Goal: Find specific page/section: Find specific page/section

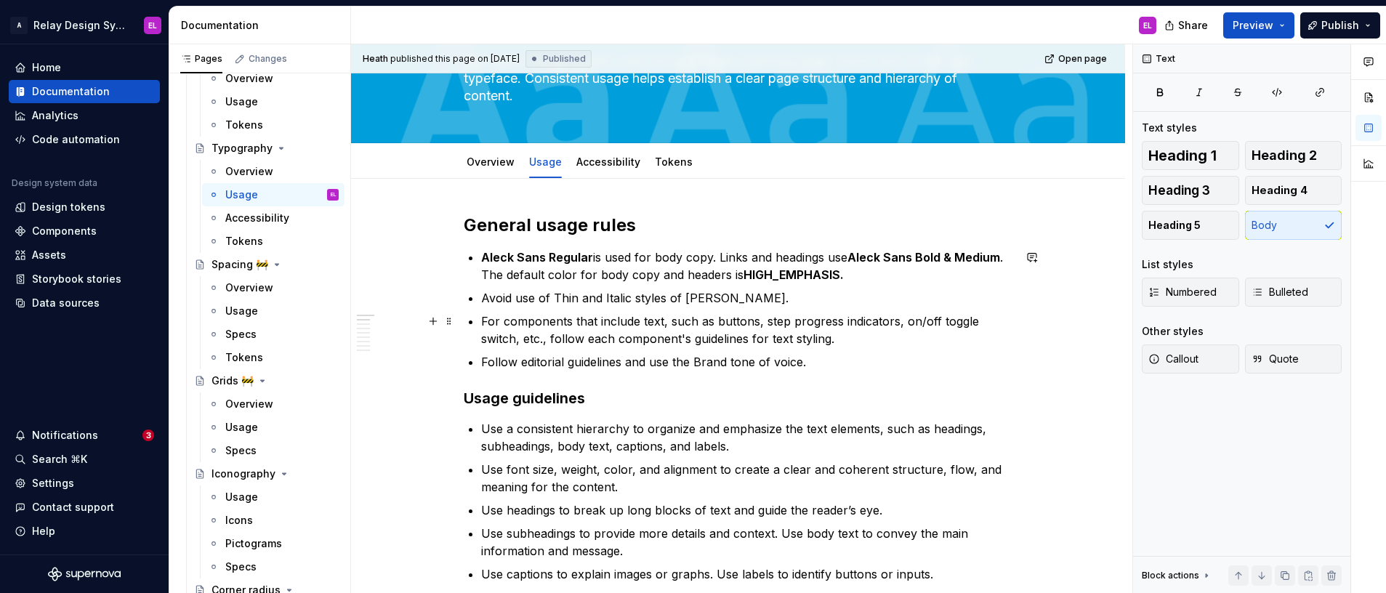
scroll to position [115, 0]
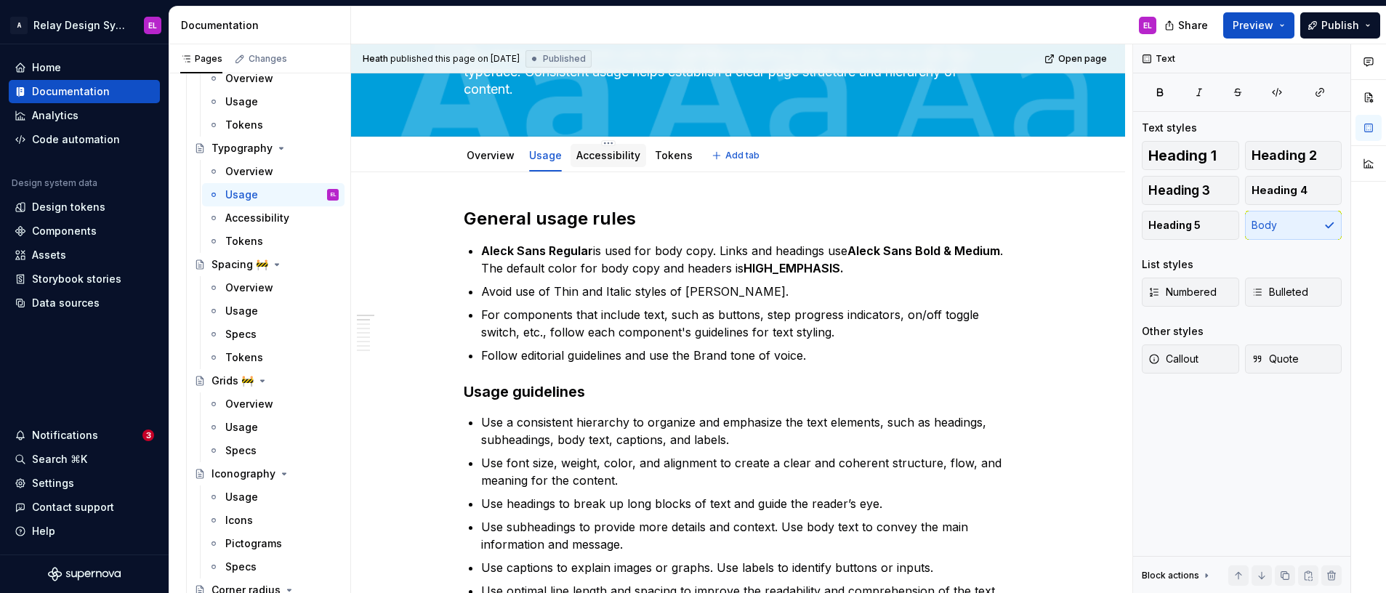
click at [617, 151] on link "Accessibility" at bounding box center [608, 155] width 64 height 12
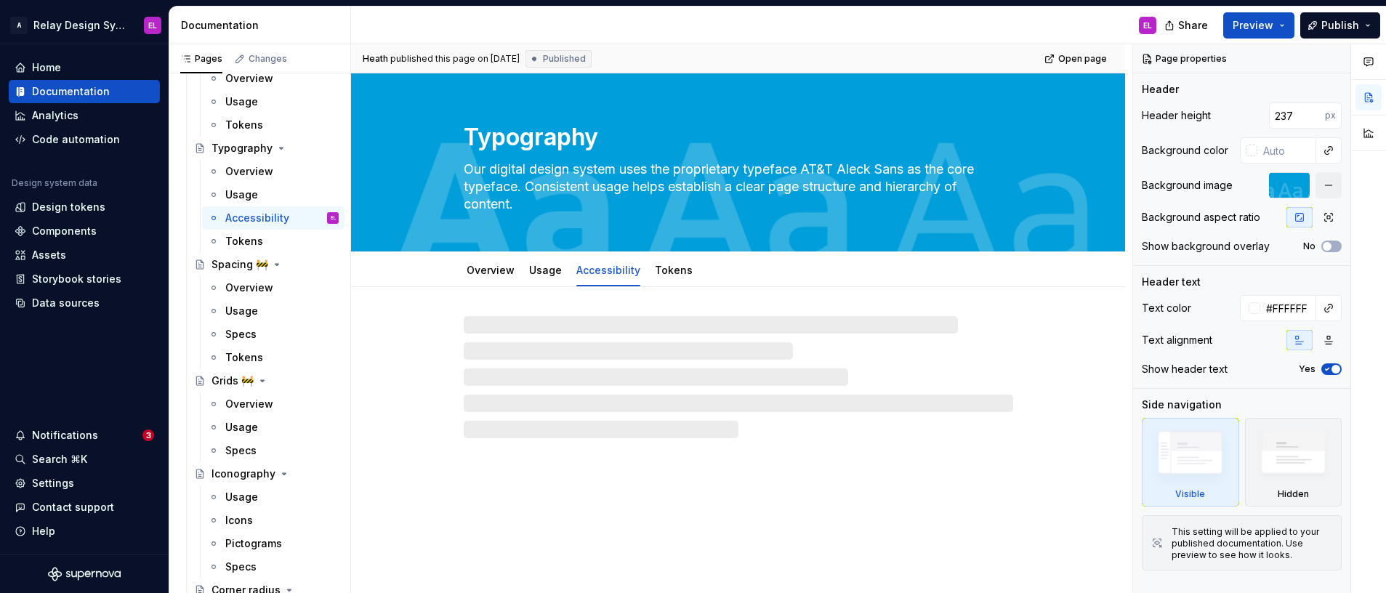
type textarea "*"
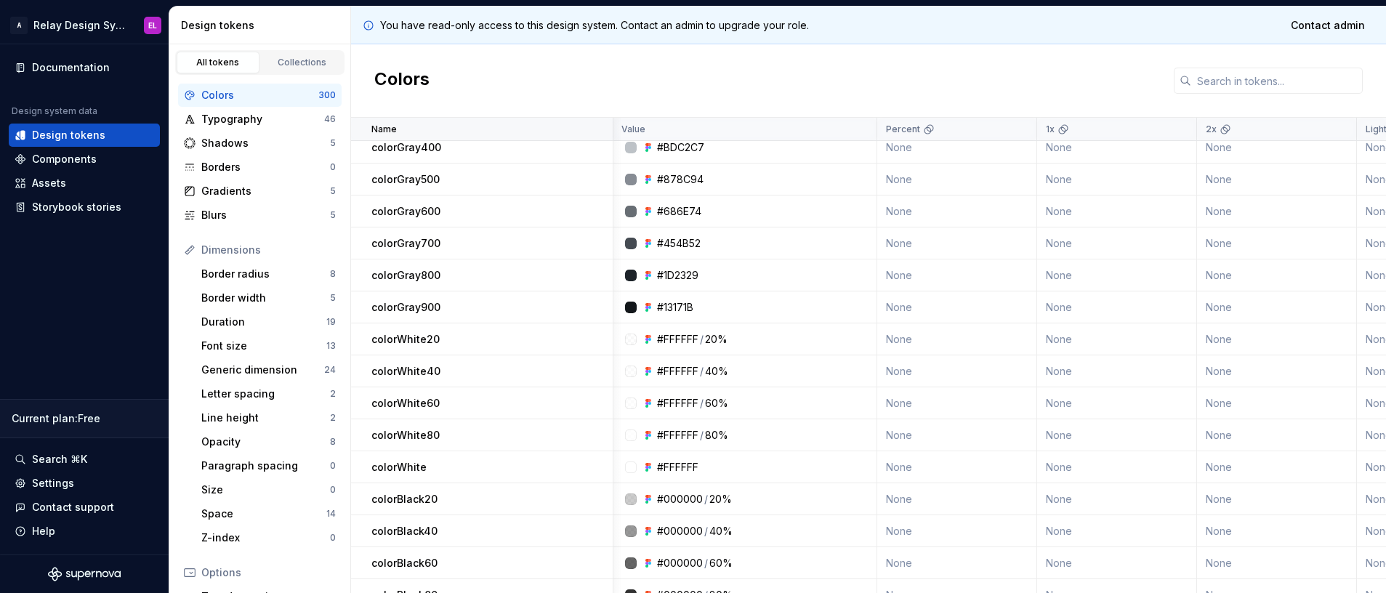
scroll to position [0, 1]
